Goal: Task Accomplishment & Management: Use online tool/utility

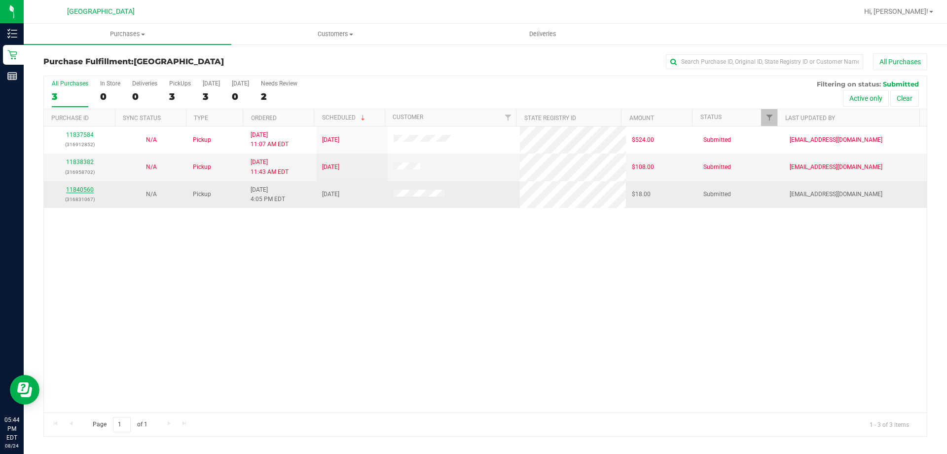
click at [79, 188] on link "11840560" at bounding box center [80, 189] width 28 height 7
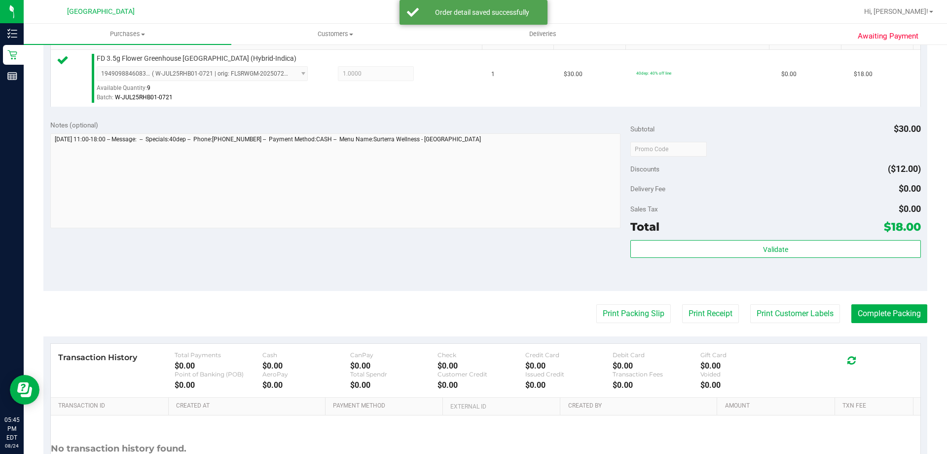
scroll to position [353, 0]
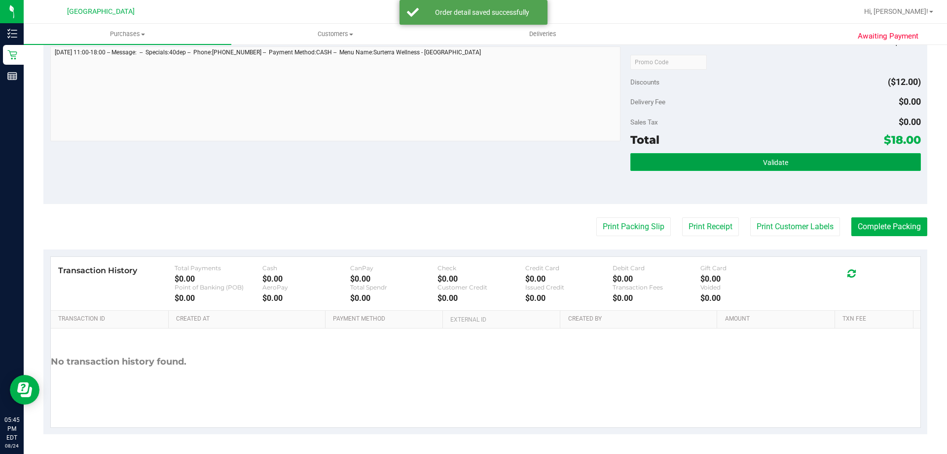
click at [781, 161] on span "Validate" at bounding box center [775, 162] width 25 height 8
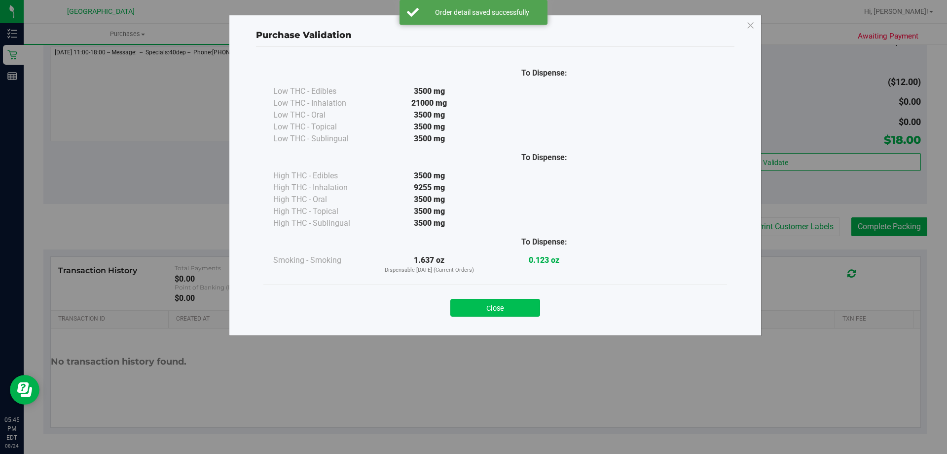
click at [531, 305] on button "Close" at bounding box center [496, 308] width 90 height 18
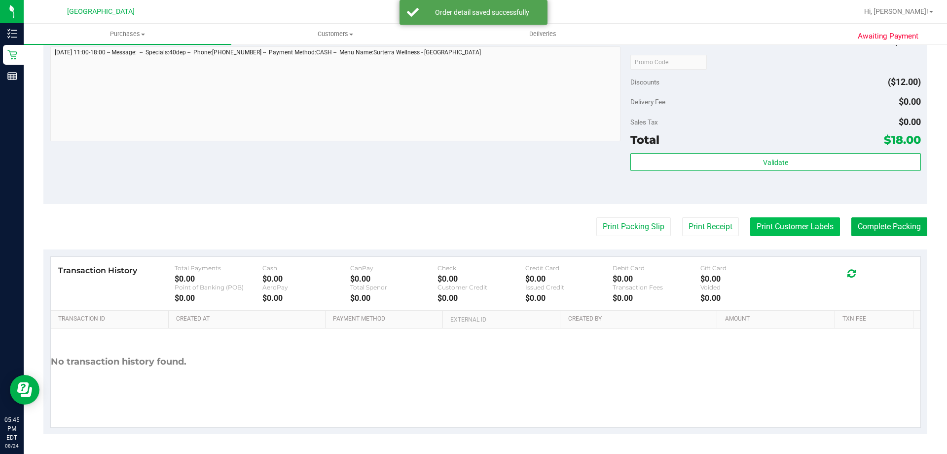
click at [782, 234] on button "Print Customer Labels" at bounding box center [796, 226] width 90 height 19
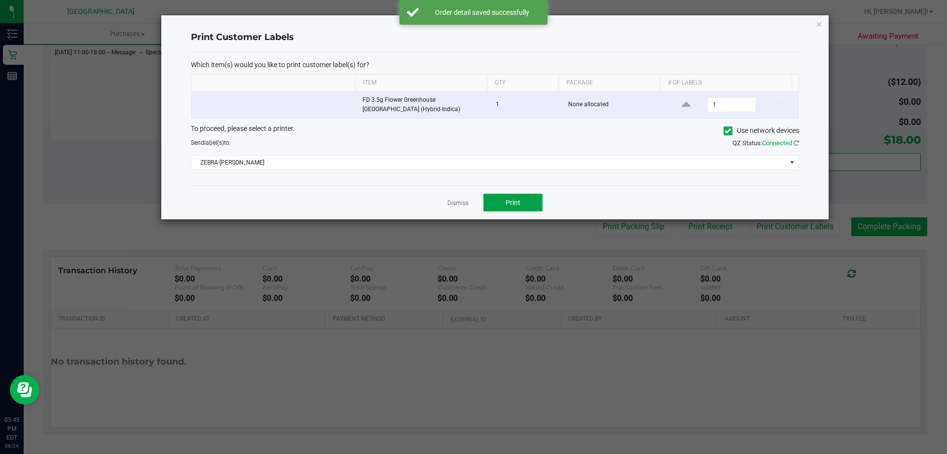
click at [519, 203] on span "Print" at bounding box center [513, 202] width 15 height 8
drag, startPoint x: 460, startPoint y: 203, endPoint x: 824, endPoint y: 236, distance: 365.2
click at [462, 203] on link "Dismiss" at bounding box center [458, 203] width 21 height 8
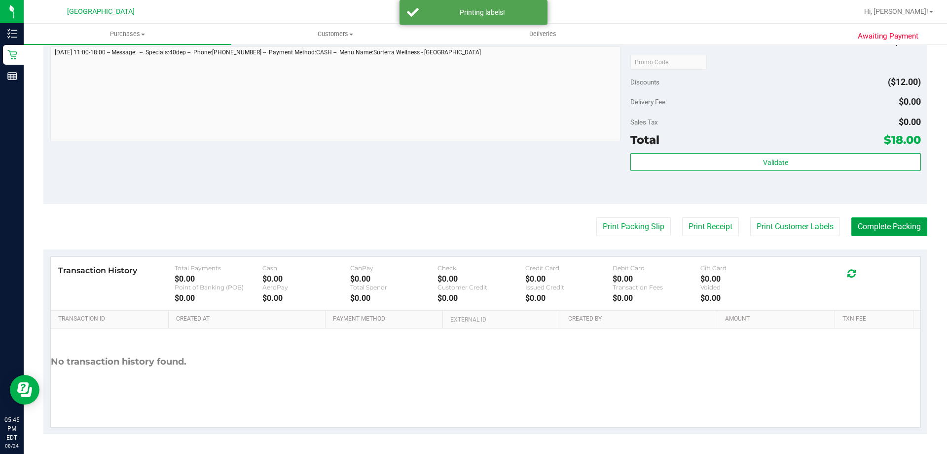
click at [879, 228] on button "Complete Packing" at bounding box center [890, 226] width 76 height 19
